Goal: Browse casually

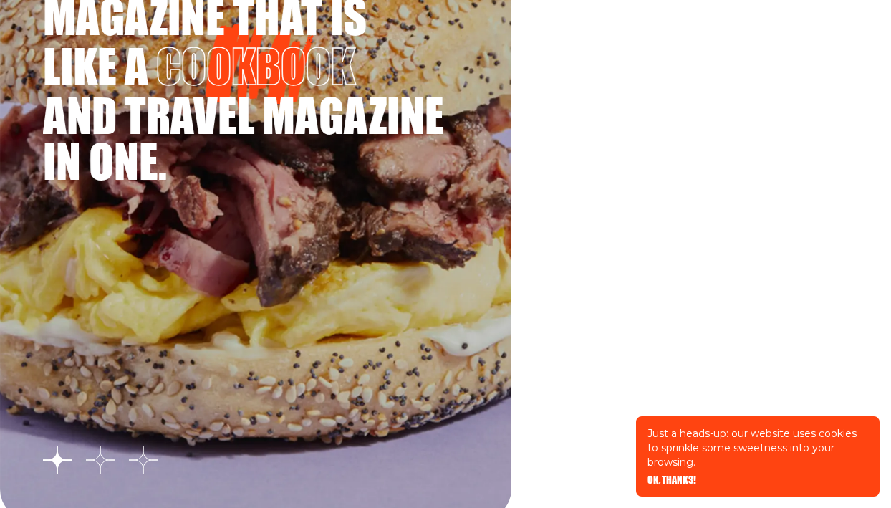
scroll to position [2318, 0]
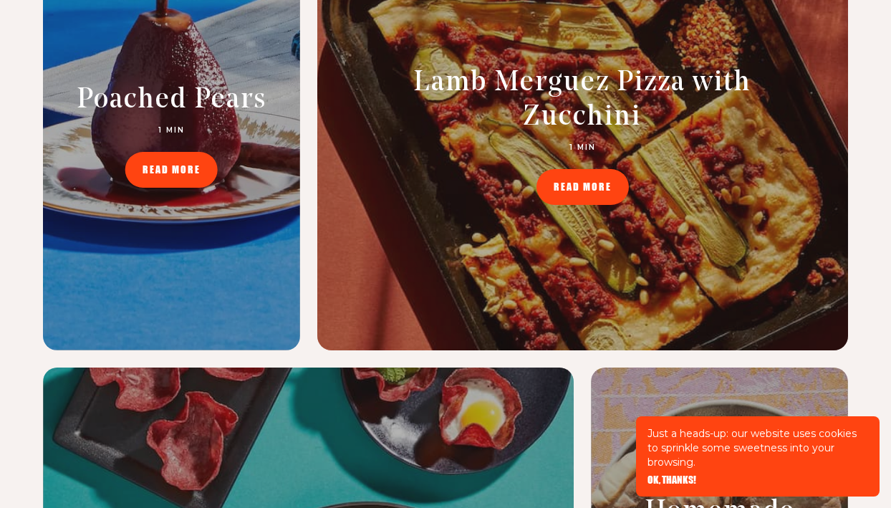
scroll to position [5893, 0]
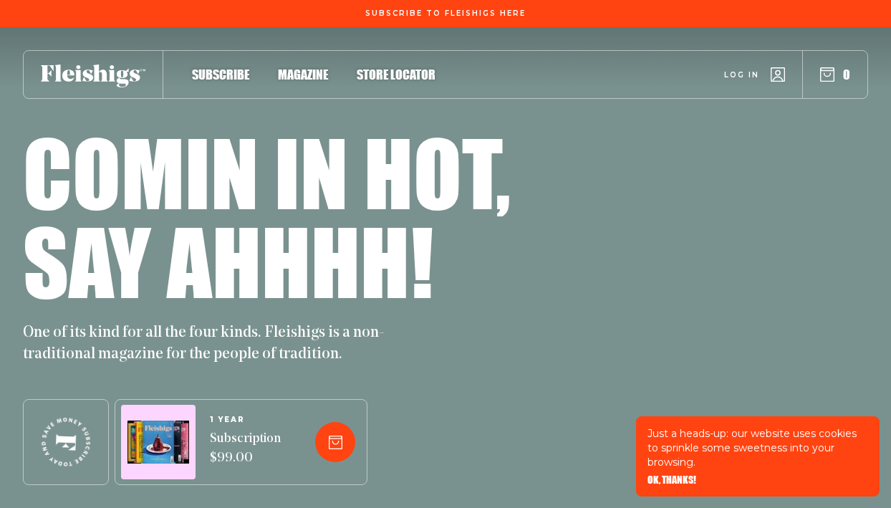
scroll to position [5893, 0]
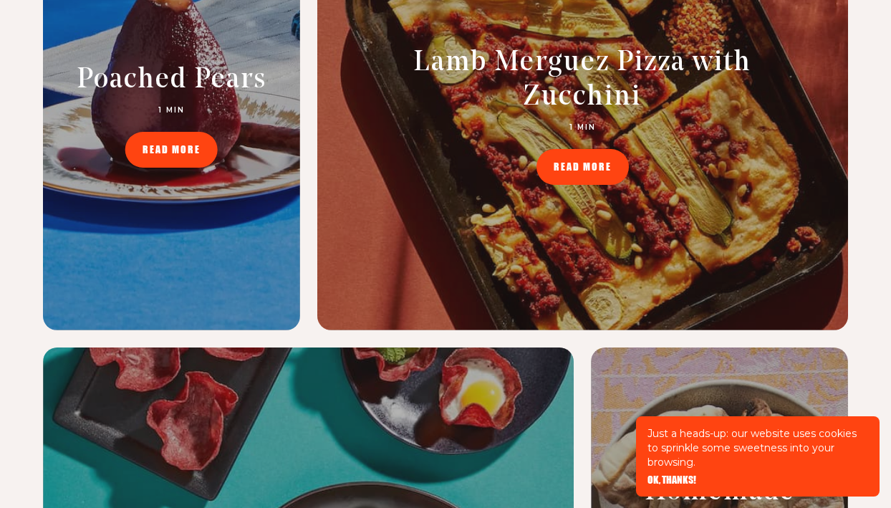
scroll to position [5893, 0]
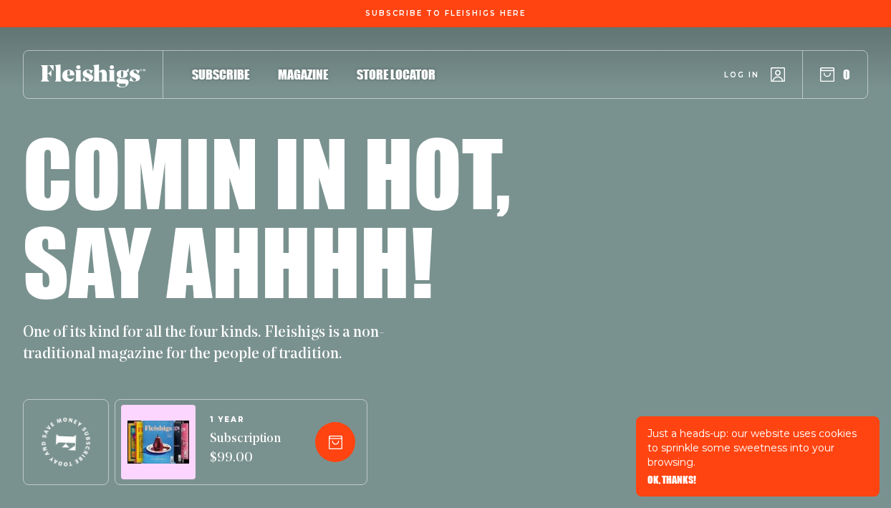
scroll to position [5893, 0]
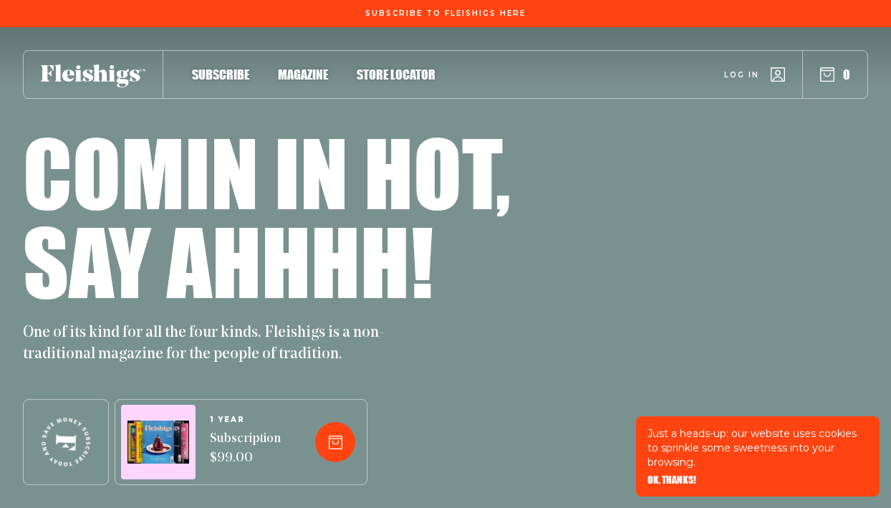
scroll to position [5893, 0]
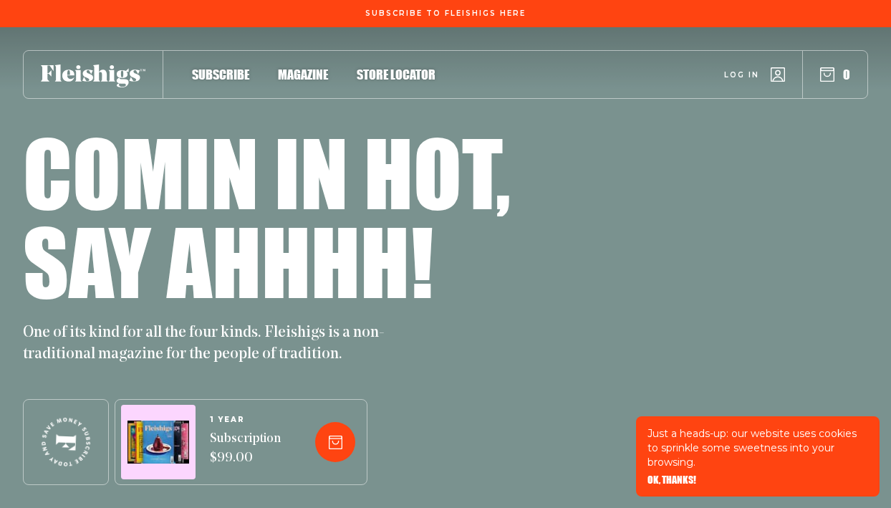
scroll to position [5893, 0]
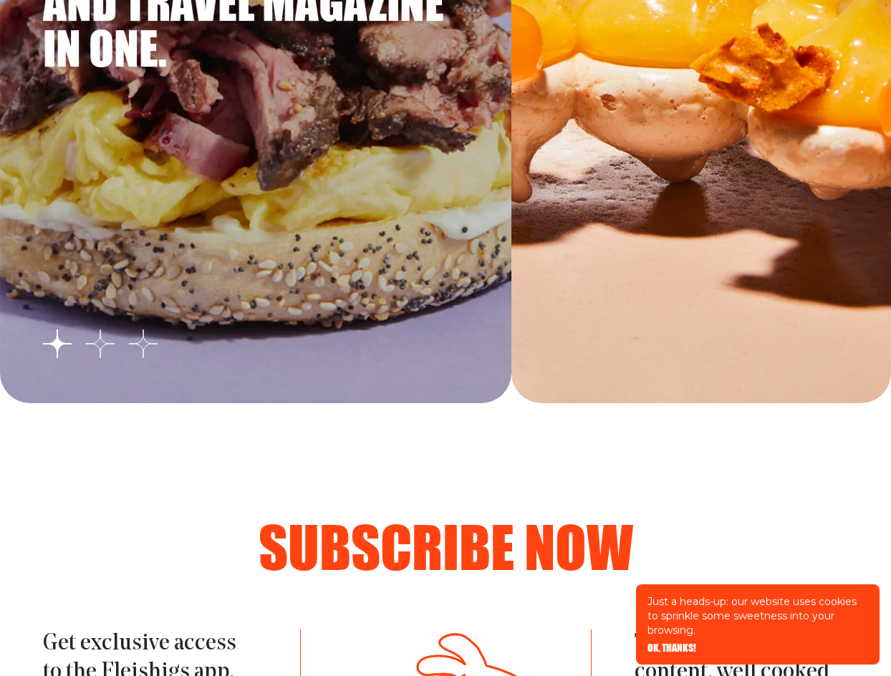
scroll to position [2892, 0]
